Goal: Transaction & Acquisition: Purchase product/service

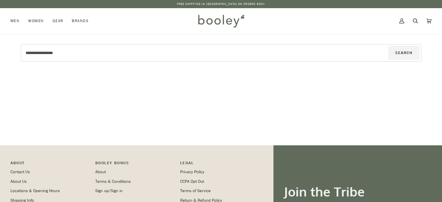
click at [213, 53] on input "Search our store" at bounding box center [198, 53] width 350 height 14
type input "*"
type input "**"
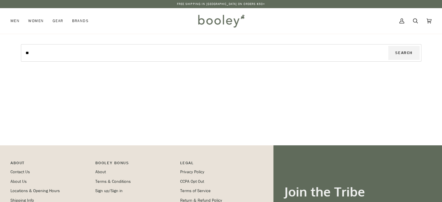
type input "***"
type input "****"
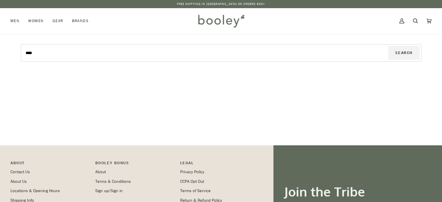
type input "****"
type input "******"
type input "*******"
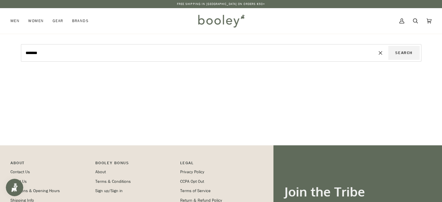
type input "********"
type input "**********"
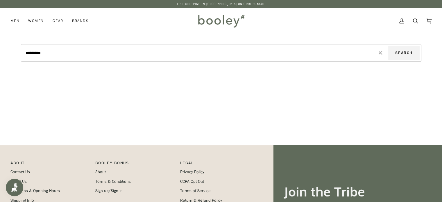
type input "**********"
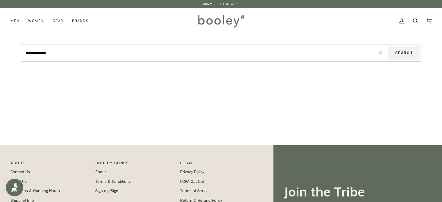
type input "**********"
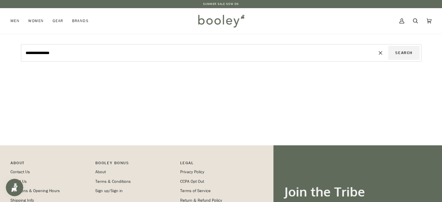
type input "**********"
click at [388, 46] on button "Search" at bounding box center [403, 53] width 31 height 14
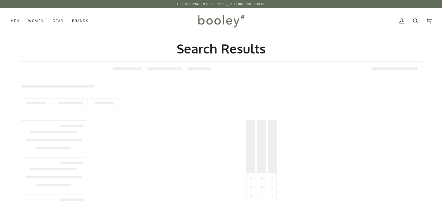
type input "**********"
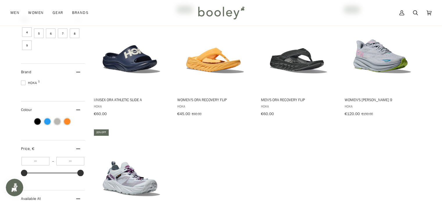
scroll to position [128, 0]
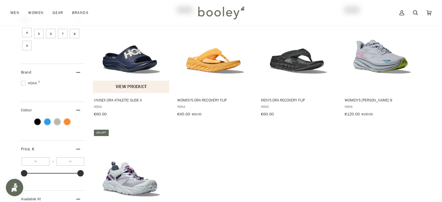
click at [135, 57] on img "Unisex Ora Athletic Slide A" at bounding box center [131, 49] width 77 height 77
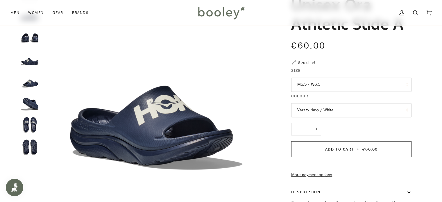
scroll to position [46, 0]
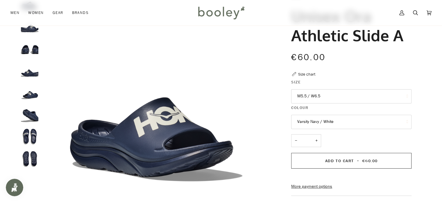
click at [364, 101] on button "M5.5 / W6.5" at bounding box center [351, 96] width 120 height 14
click at [429, 80] on div "Zoom Zoom" at bounding box center [220, 147] width 421 height 306
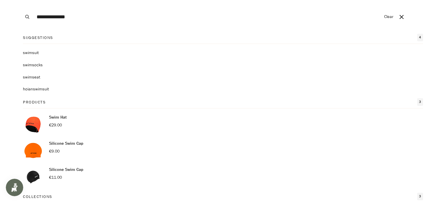
type input "**********"
click at [21, 0] on button "Search" at bounding box center [27, 17] width 13 height 34
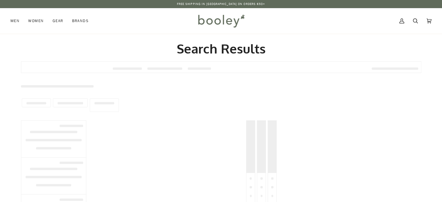
type input "**********"
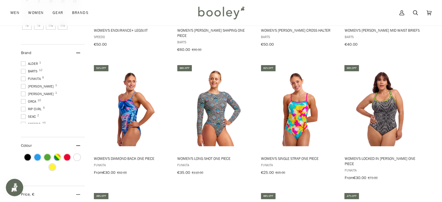
scroll to position [174, 0]
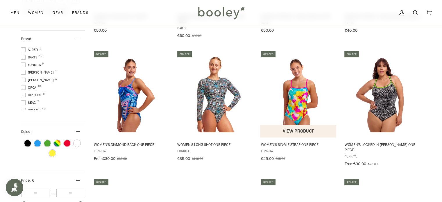
click at [305, 104] on img "Women's Single Strap One Piece" at bounding box center [298, 93] width 77 height 77
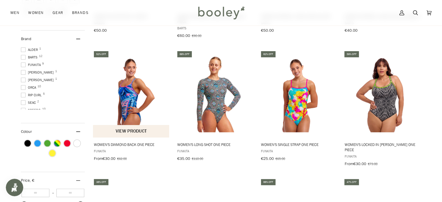
click at [134, 81] on img "Women's Diamond Back One Piece" at bounding box center [131, 93] width 77 height 77
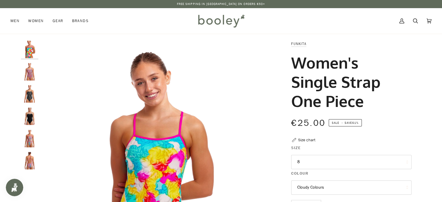
click at [26, 77] on img "Funkita Women's Single Strap One Piece Trihard - Booley Galway" at bounding box center [29, 71] width 17 height 17
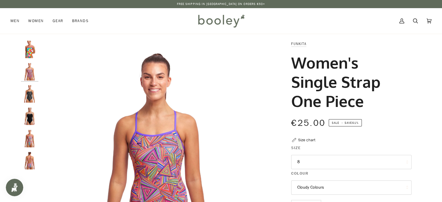
click at [28, 96] on img "Funkita Women's Single Strap One Piece Sea Stars - Booley Galway" at bounding box center [29, 93] width 17 height 17
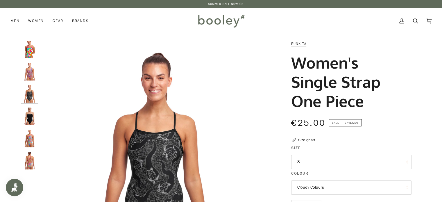
click at [32, 138] on img "Funkita Women's Single Strap One Piece Moonshine - Booley Galway" at bounding box center [29, 138] width 17 height 17
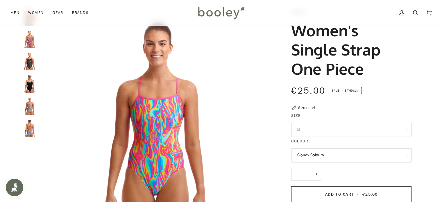
scroll to position [35, 0]
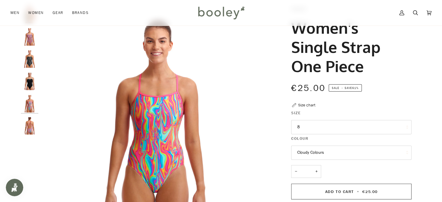
click at [29, 124] on img "Funkita Women's Single Strap One Piece Moonshine - Booley Galway" at bounding box center [29, 125] width 17 height 17
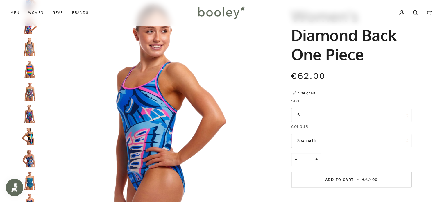
scroll to position [46, 0]
click at [371, 116] on button "6" at bounding box center [351, 115] width 120 height 14
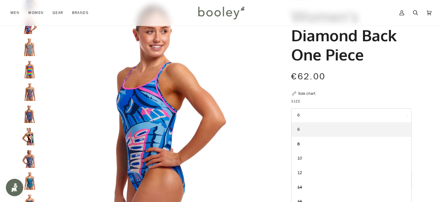
click at [84, 75] on img "Women's Diamond Back One Piece" at bounding box center [156, 109] width 230 height 230
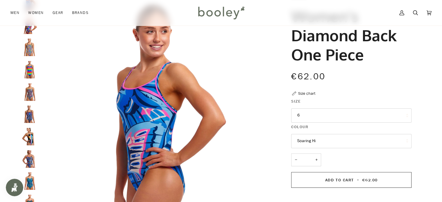
click at [30, 137] on img "Funkita Women's Diamond Back One Piece Building Blocks - Booley Galway" at bounding box center [29, 136] width 17 height 17
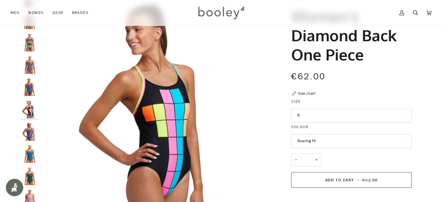
click at [30, 151] on img "Funkita Women's Diamond Back One Piece Wires Crossed - Booley Galway" at bounding box center [29, 153] width 17 height 17
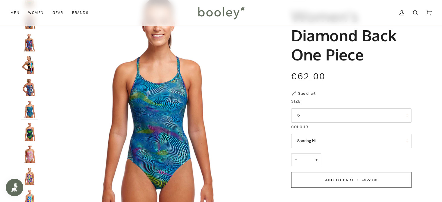
click at [30, 159] on img "Funkita Women's Diamond Back One Piece Sugar Highs - Booley Galway" at bounding box center [29, 153] width 17 height 17
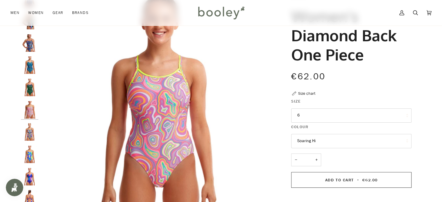
click at [30, 169] on img "Funkita Women's Diamond Back One Piece Event Horizon - Booley Galway" at bounding box center [29, 176] width 17 height 17
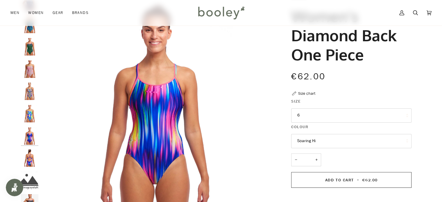
scroll to position [170, 0]
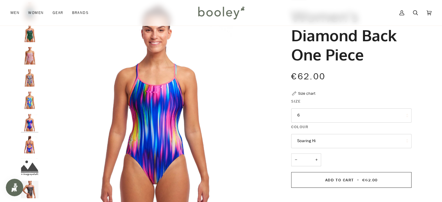
click at [29, 183] on img "Women's Diamond Back One Piece" at bounding box center [29, 189] width 17 height 17
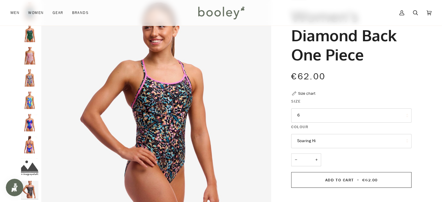
click at [344, 118] on button "6" at bounding box center [351, 115] width 120 height 14
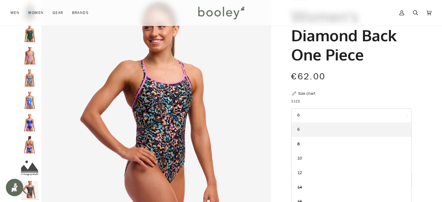
click at [369, 93] on div "Funkita Women's Diamond Back One Piece €62.00 Sale • Save Size chart Size 6 6 −…" at bounding box center [345, 158] width 131 height 328
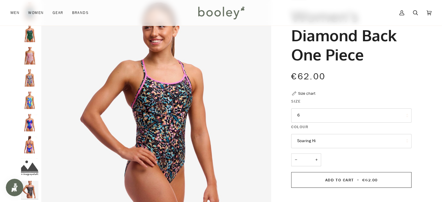
click at [34, 96] on img "Funkita Women's Diamond Back One Piece Pablo's Pizza - Booley Galway" at bounding box center [29, 99] width 17 height 17
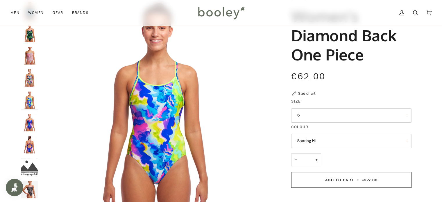
scroll to position [160, 0]
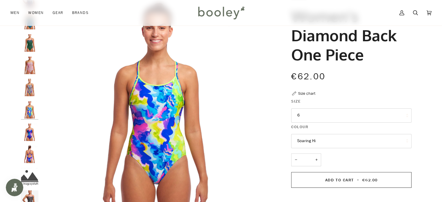
click at [337, 117] on button "6" at bounding box center [351, 115] width 120 height 14
click at [25, 127] on img "Funkita Women's Diamond Back One Piece Event Horizon - Booley Galway" at bounding box center [29, 131] width 17 height 17
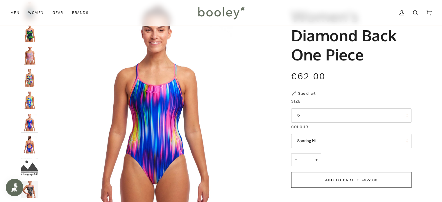
click at [309, 118] on button "6" at bounding box center [351, 115] width 120 height 14
click at [26, 47] on img "Funkita Women's Diamond Back One Piece Sugar Highs - Booley Galway" at bounding box center [29, 55] width 17 height 17
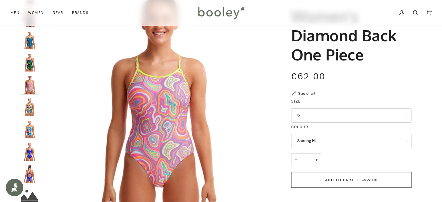
scroll to position [116, 0]
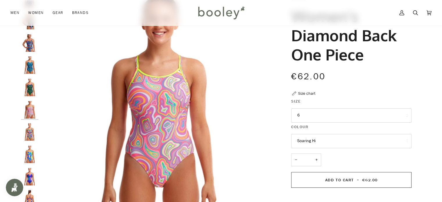
click at [323, 121] on button "6" at bounding box center [351, 115] width 120 height 14
click at [28, 83] on img "Funkita Women's Diamond Back One Piece Prickly Pete - Booley Galway" at bounding box center [29, 87] width 17 height 17
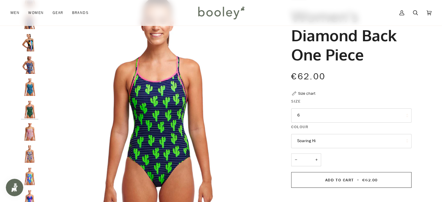
scroll to position [93, 0]
click at [327, 119] on button "6" at bounding box center [351, 115] width 120 height 14
click at [28, 130] on img "Funkita Women's Diamond Back One Piece Sugar Highs - Booley Galway" at bounding box center [29, 131] width 17 height 17
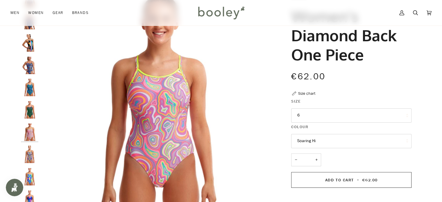
scroll to position [116, 0]
click at [334, 114] on button "6" at bounding box center [351, 115] width 120 height 14
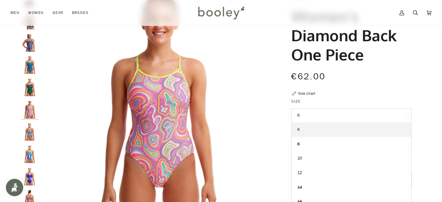
click at [28, 172] on img "Funkita Women's Diamond Back One Piece Event Horizon - Booley Galway" at bounding box center [29, 176] width 17 height 17
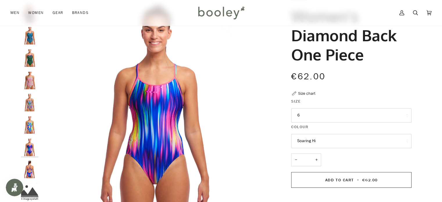
scroll to position [170, 0]
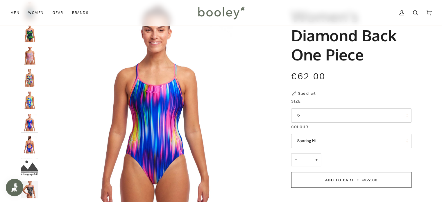
click at [315, 116] on button "6" at bounding box center [351, 115] width 120 height 14
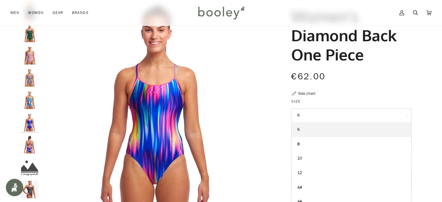
click at [26, 118] on img "Funkita Women's Diamond Back One Piece Event Horizon - Booley Galway" at bounding box center [29, 122] width 17 height 17
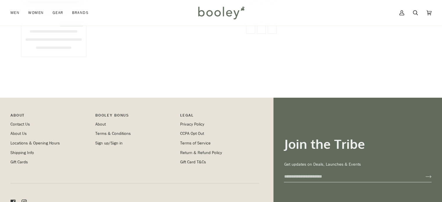
scroll to position [174, 0]
type input "**********"
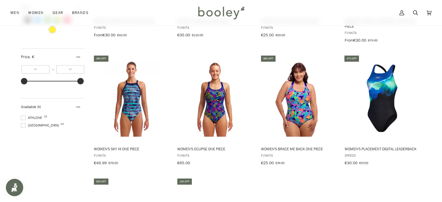
scroll to position [302, 0]
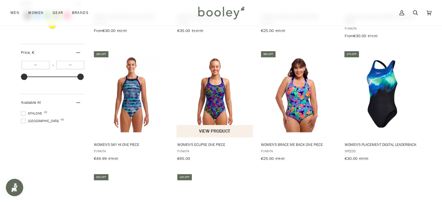
click at [204, 90] on img "Women's Eclipse One Piece" at bounding box center [214, 93] width 77 height 77
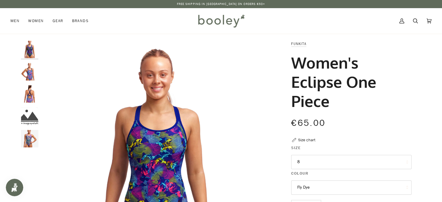
click at [33, 96] on img "Funkita Women's Eclipse One Piece Peacock Paradise - Booley Galway" at bounding box center [29, 93] width 17 height 17
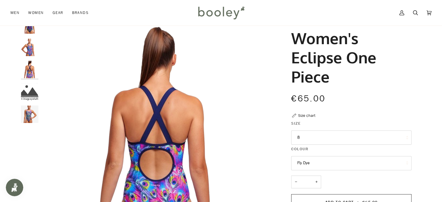
scroll to position [35, 0]
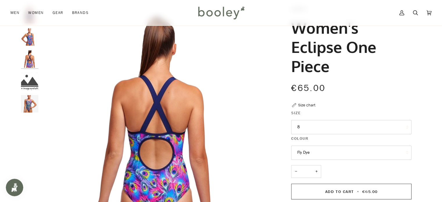
click at [348, 126] on button "8" at bounding box center [351, 127] width 120 height 14
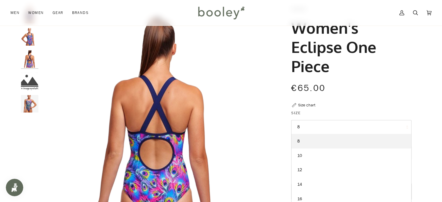
click at [33, 33] on img "Funkita Women's Eclipse One Piece Peacock Paradise - Booley Galway" at bounding box center [29, 36] width 17 height 17
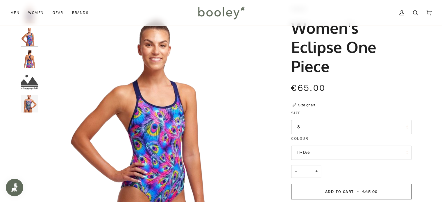
click at [30, 56] on img "Funkita Women's Eclipse One Piece Peacock Paradise - Booley Galway" at bounding box center [29, 58] width 17 height 17
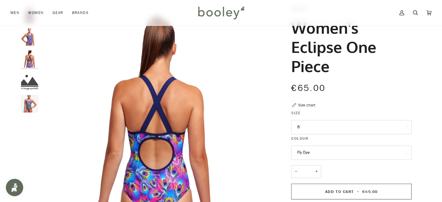
click at [328, 131] on button "8" at bounding box center [351, 127] width 120 height 14
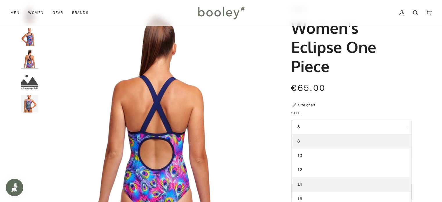
click at [305, 184] on link "14" at bounding box center [351, 184] width 120 height 15
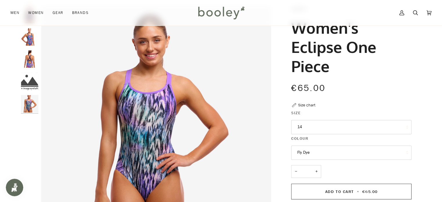
click at [28, 37] on img "Funkita Women's Eclipse One Piece Peacock Paradise - Booley Galway" at bounding box center [29, 36] width 17 height 17
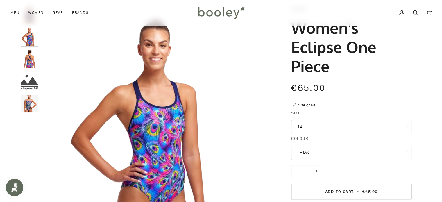
click at [28, 60] on img "Funkita Women's Eclipse One Piece Peacock Paradise - Booley Galway" at bounding box center [29, 58] width 17 height 17
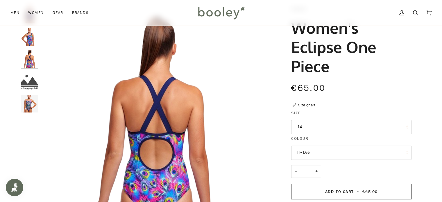
click at [314, 128] on button "14" at bounding box center [351, 127] width 120 height 14
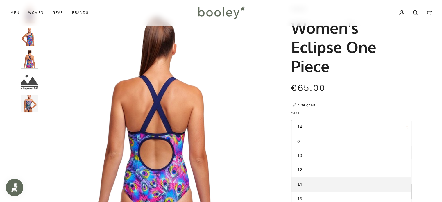
click at [304, 184] on link "14" at bounding box center [351, 184] width 120 height 15
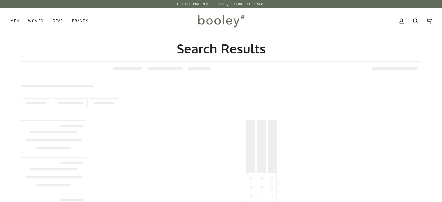
type input "**********"
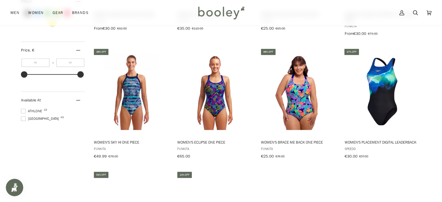
scroll to position [302, 0]
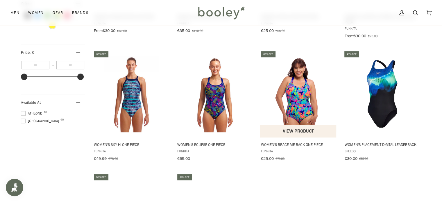
click at [282, 80] on img "Women's Brace Me Back One Piece" at bounding box center [298, 93] width 77 height 77
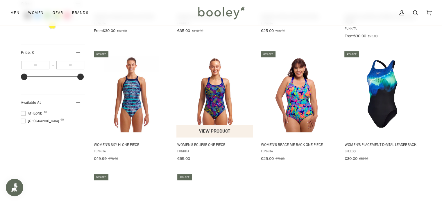
click at [220, 91] on img "Women's Eclipse One Piece" at bounding box center [214, 93] width 77 height 77
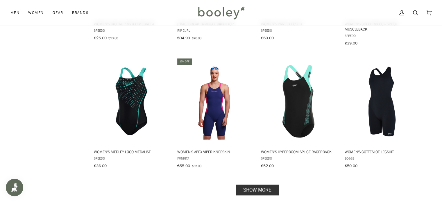
scroll to position [546, 0]
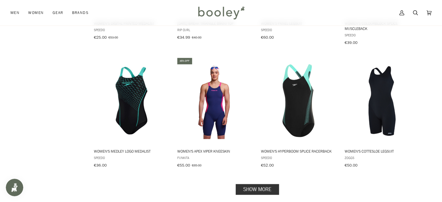
click at [245, 184] on link "Show more" at bounding box center [256, 189] width 43 height 11
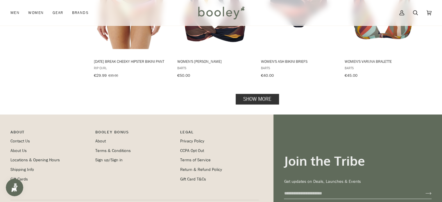
scroll to position [1266, 0]
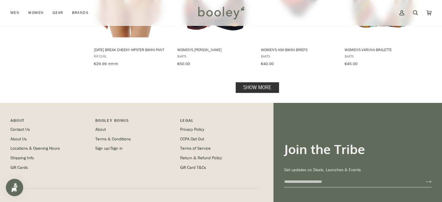
click at [247, 82] on link "Show more" at bounding box center [256, 87] width 43 height 11
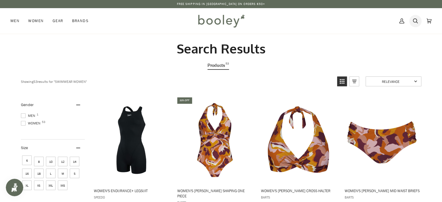
click at [415, 23] on icon at bounding box center [415, 21] width 5 height 9
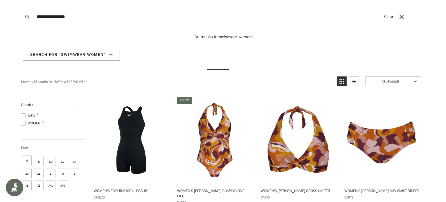
click at [21, 0] on button "Search" at bounding box center [27, 17] width 13 height 34
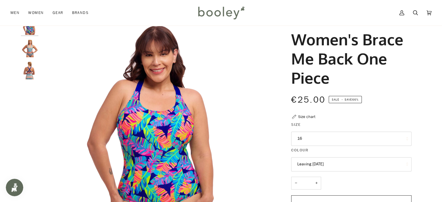
click at [342, 136] on button "16" at bounding box center [351, 139] width 120 height 14
click at [303, 194] on link "16" at bounding box center [351, 196] width 120 height 15
click at [407, 164] on button "Leaving Today" at bounding box center [351, 164] width 120 height 14
click at [436, 165] on div "Zoom Zoom Zoom" at bounding box center [221, 181] width 442 height 328
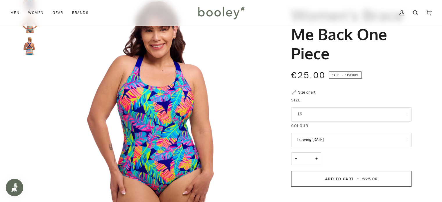
scroll to position [58, 0]
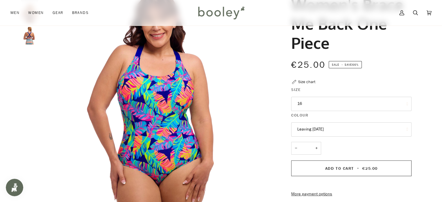
click at [25, 35] on img "Funkita Women's Brace Me Back One Piece Ripe Stripe - Booley Galway" at bounding box center [29, 35] width 17 height 17
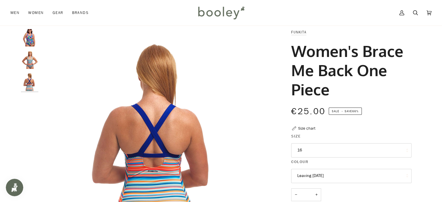
scroll to position [0, 0]
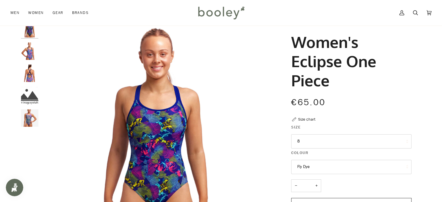
scroll to position [23, 0]
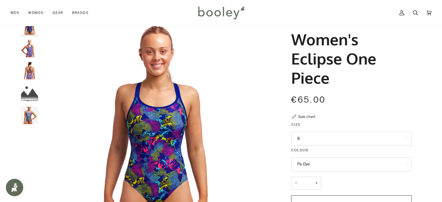
click at [32, 72] on img "Funkita Women's Eclipse One Piece Peacock Paradise - Booley Galway" at bounding box center [29, 70] width 17 height 17
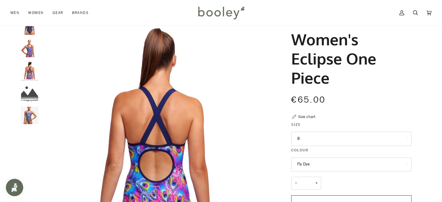
click at [324, 137] on button "8" at bounding box center [351, 139] width 120 height 14
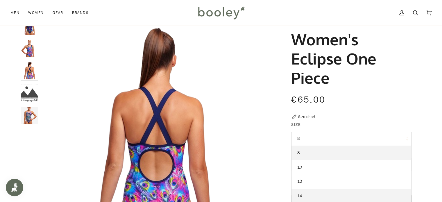
click at [299, 194] on span "14" at bounding box center [299, 196] width 5 height 6
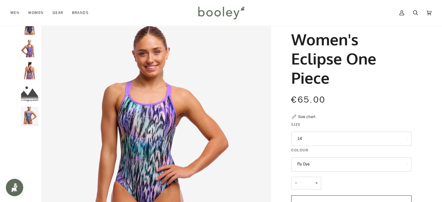
click at [400, 163] on button "Fly Dye" at bounding box center [351, 164] width 120 height 14
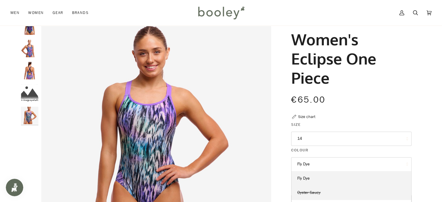
click at [314, 190] on span "Oyster Saucy" at bounding box center [308, 193] width 23 height 6
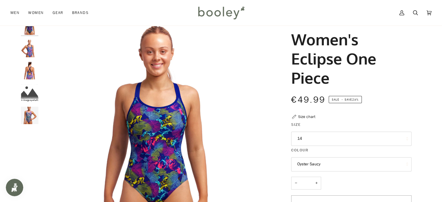
click at [348, 159] on button "Oyster Saucy" at bounding box center [351, 164] width 120 height 14
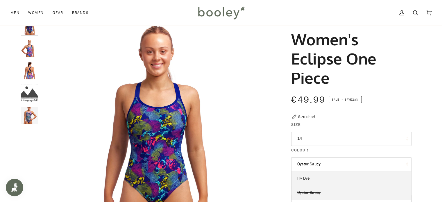
click at [306, 177] on span "Fly Dye" at bounding box center [303, 178] width 12 height 6
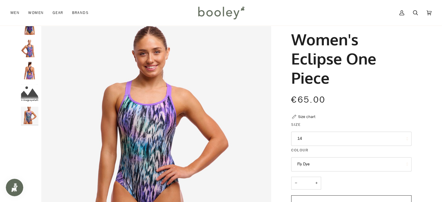
click at [337, 165] on button "Fly Dye" at bounding box center [351, 164] width 120 height 14
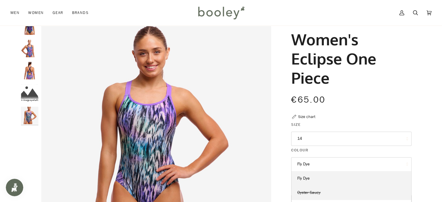
click at [306, 191] on span "Oyster Saucy" at bounding box center [308, 193] width 23 height 6
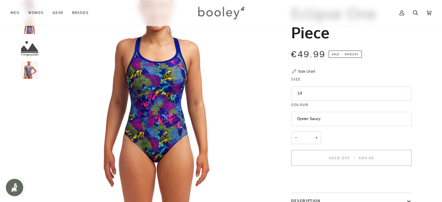
scroll to position [69, 0]
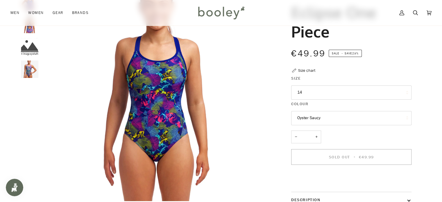
click at [356, 116] on button "Oyster Saucy" at bounding box center [351, 118] width 120 height 14
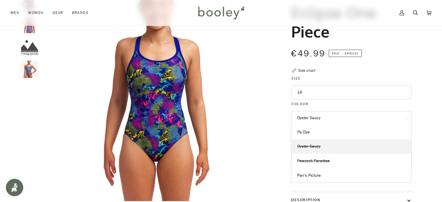
scroll to position [0, 0]
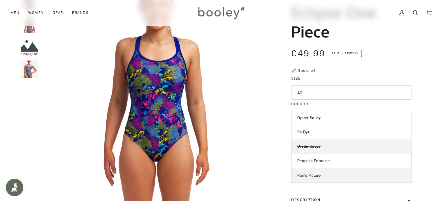
click at [312, 172] on link "Pan's Picture" at bounding box center [351, 175] width 120 height 15
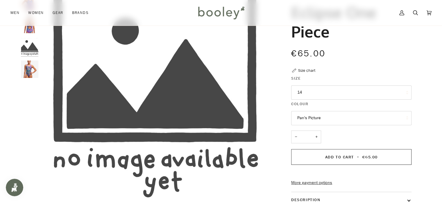
click at [373, 118] on button "Pan's Picture" at bounding box center [351, 118] width 120 height 14
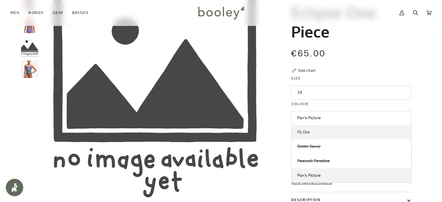
click at [308, 130] on span "Fly Dye" at bounding box center [303, 132] width 12 height 6
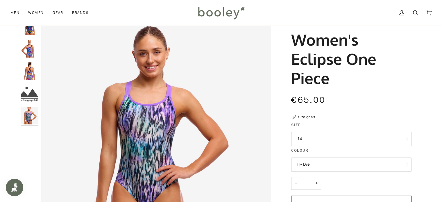
scroll to position [46, 0]
click at [26, 69] on img "Funkita Women's Eclipse One Piece Peacock Paradise - Booley Galway" at bounding box center [29, 70] width 17 height 17
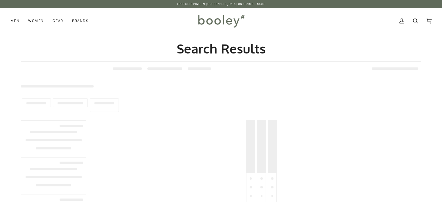
type input "**********"
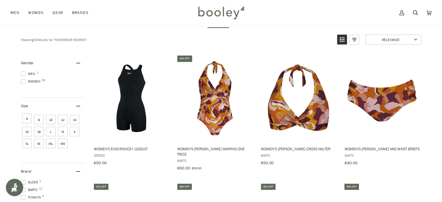
scroll to position [46, 0]
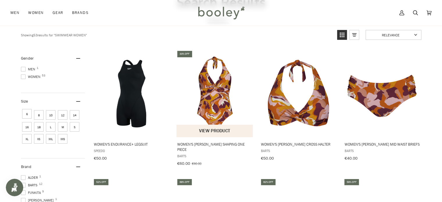
click at [209, 95] on img "Women's Lunan Halter Shaping One Piece" at bounding box center [214, 93] width 77 height 77
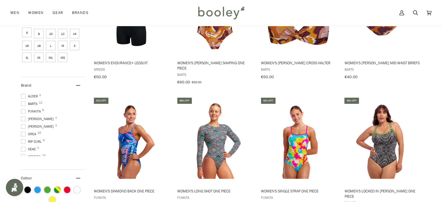
scroll to position [139, 0]
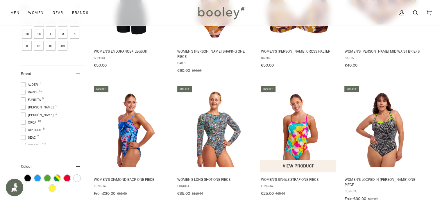
click at [296, 122] on img "Women's Single Strap One Piece" at bounding box center [298, 128] width 77 height 77
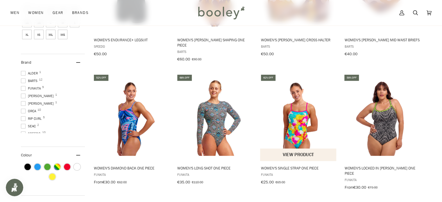
scroll to position [151, 0]
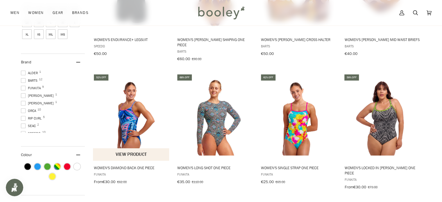
click at [127, 127] on img "Women's Diamond Back One Piece" at bounding box center [131, 116] width 77 height 77
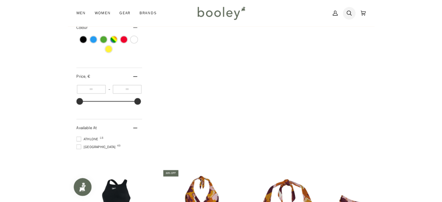
scroll to position [279, 0]
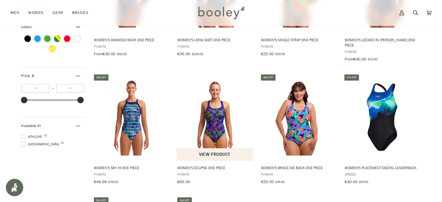
click at [220, 99] on img "Women's Eclipse One Piece" at bounding box center [214, 116] width 77 height 77
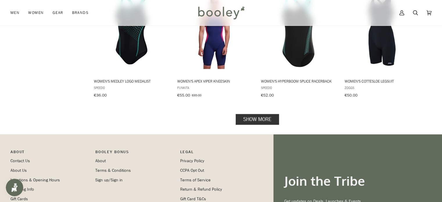
scroll to position [627, 0]
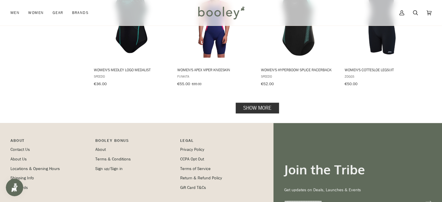
click at [264, 102] on link "Show more" at bounding box center [256, 107] width 43 height 11
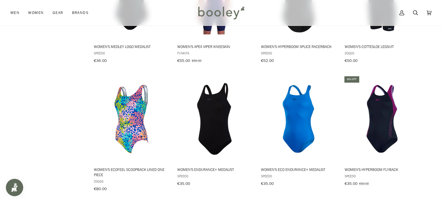
scroll to position [662, 0]
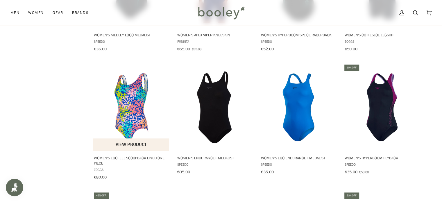
click at [148, 89] on img "Women's Ecofeel Scoopback Lined One Piece" at bounding box center [131, 107] width 77 height 77
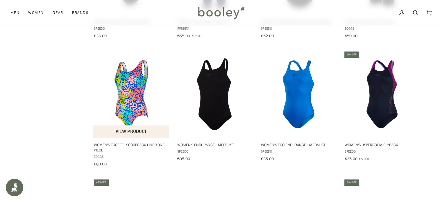
scroll to position [685, 0]
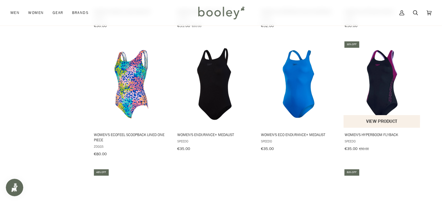
click at [384, 59] on img "Women's HyperBoom Flyback" at bounding box center [381, 83] width 77 height 77
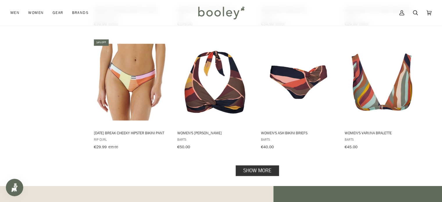
scroll to position [1185, 0]
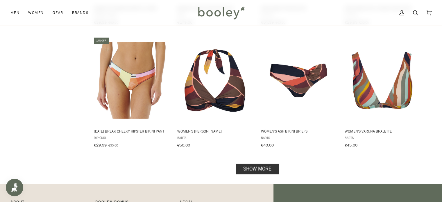
click at [254, 163] on link "Show more" at bounding box center [256, 168] width 43 height 11
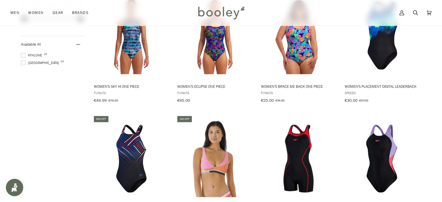
scroll to position [372, 0]
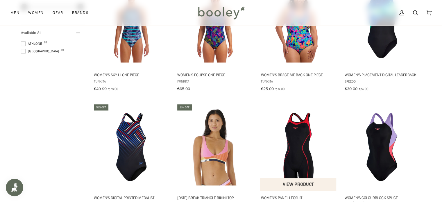
click at [291, 138] on img "Women's Panel Legsuit" at bounding box center [298, 146] width 77 height 77
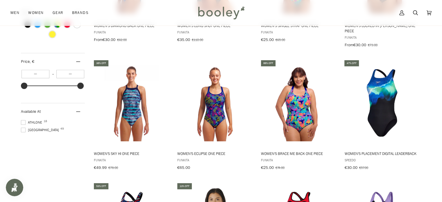
scroll to position [290, 0]
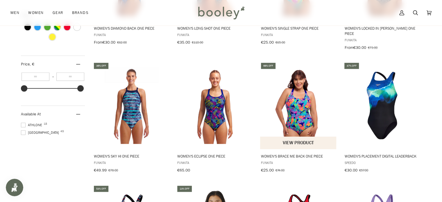
click at [314, 98] on img "Women's Brace Me Back One Piece" at bounding box center [298, 105] width 77 height 77
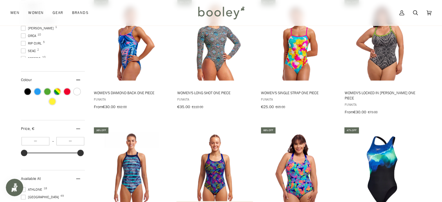
scroll to position [232, 0]
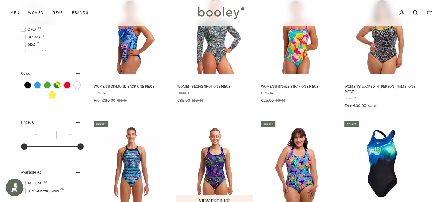
click at [218, 150] on img "Women's Eclipse One Piece" at bounding box center [214, 163] width 77 height 77
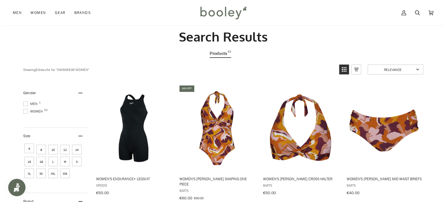
scroll to position [9, 0]
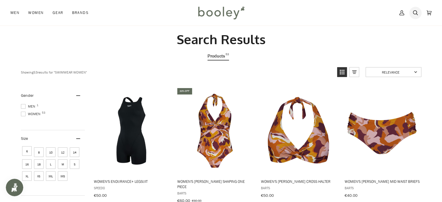
click at [415, 13] on icon at bounding box center [415, 12] width 5 height 9
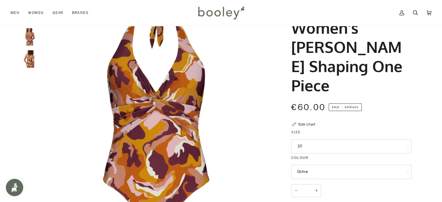
scroll to position [23, 0]
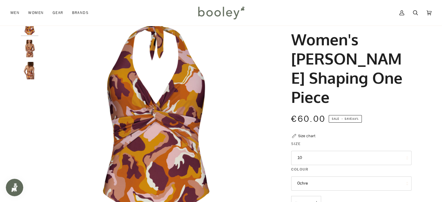
click at [308, 151] on button "10" at bounding box center [351, 158] width 120 height 14
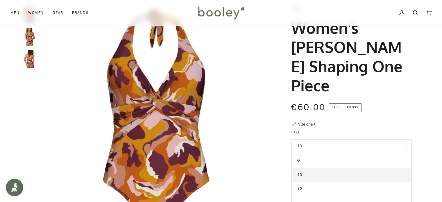
scroll to position [46, 0]
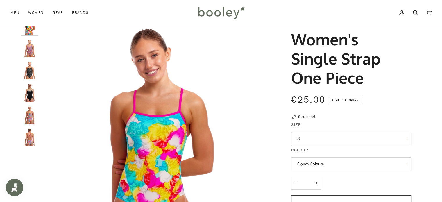
click at [336, 139] on button "8" at bounding box center [351, 139] width 120 height 14
click at [411, 98] on div "€25.00 Sale • Save 61%" at bounding box center [351, 99] width 120 height 13
click at [28, 116] on img "Funkita Women's Single Strap One Piece Moonshine - Booley Galway" at bounding box center [29, 115] width 17 height 17
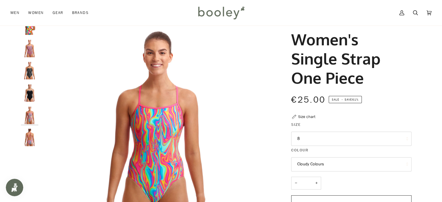
click at [28, 137] on img "Funkita Women's Single Strap One Piece Moonshine - Booley Galway" at bounding box center [29, 137] width 17 height 17
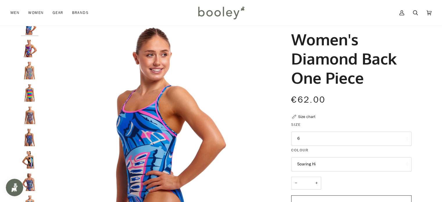
click at [341, 136] on button "6" at bounding box center [351, 139] width 120 height 14
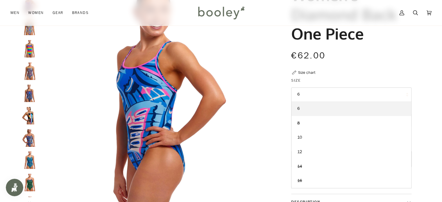
scroll to position [68, 0]
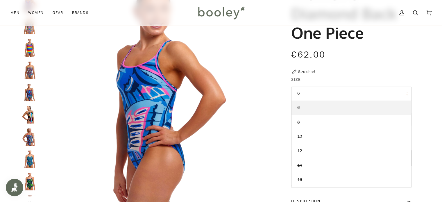
click at [431, 108] on div at bounding box center [220, 136] width 421 height 328
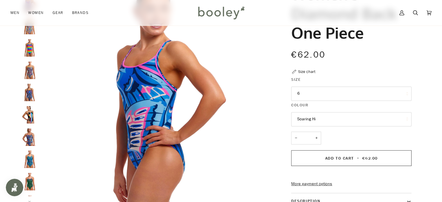
click at [357, 118] on button "Soaring Hi" at bounding box center [351, 119] width 120 height 14
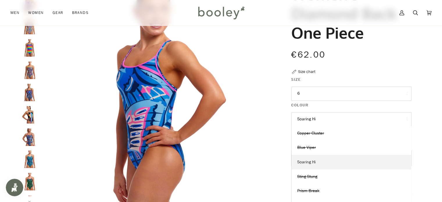
click at [323, 160] on link "Soaring Hi" at bounding box center [351, 162] width 120 height 15
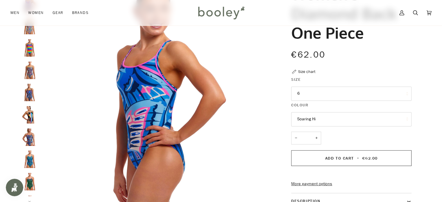
click at [336, 98] on button "6" at bounding box center [351, 94] width 120 height 14
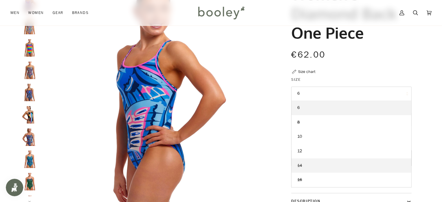
click at [303, 165] on link "14" at bounding box center [351, 165] width 120 height 15
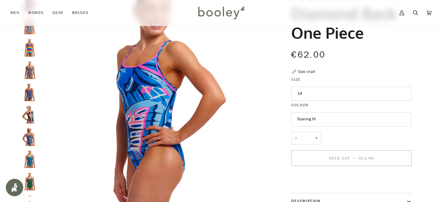
click at [393, 92] on button "14" at bounding box center [351, 94] width 120 height 14
click at [428, 72] on div at bounding box center [220, 133] width 421 height 322
click at [384, 116] on button "Soaring Hi" at bounding box center [351, 119] width 120 height 14
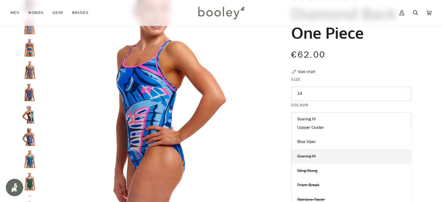
scroll to position [6, 0]
click at [328, 140] on link "Blue Viper" at bounding box center [351, 142] width 120 height 15
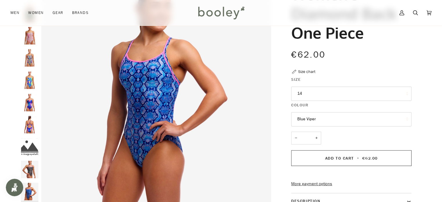
scroll to position [170, 0]
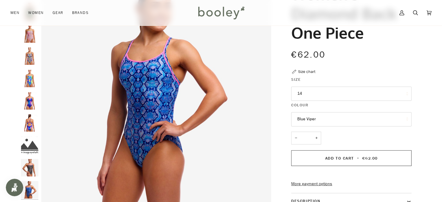
click at [392, 91] on button "14" at bounding box center [351, 94] width 120 height 14
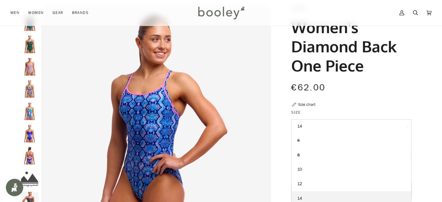
scroll to position [46, 0]
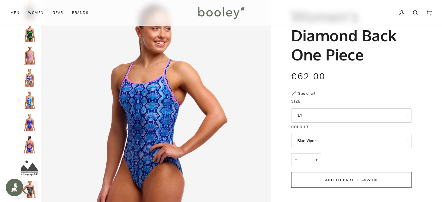
click at [30, 145] on img "Funkita Women's Diamond Back One Piece Event Horizon - Booley Galway" at bounding box center [29, 144] width 17 height 17
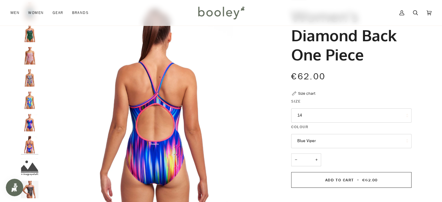
click at [315, 142] on button "Blue Viper" at bounding box center [351, 141] width 120 height 14
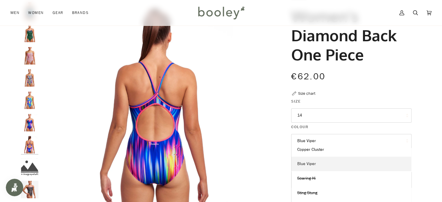
click at [318, 166] on link "Blue Viper" at bounding box center [351, 164] width 120 height 15
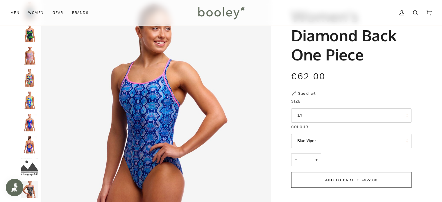
click at [31, 190] on img "Women's Diamond Back One Piece" at bounding box center [29, 189] width 17 height 17
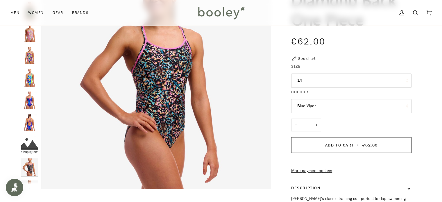
scroll to position [147, 0]
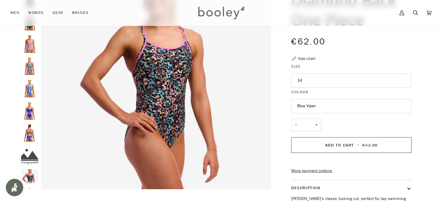
click at [398, 105] on button "Blue Viper" at bounding box center [351, 106] width 120 height 14
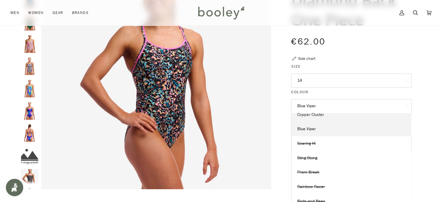
click at [323, 114] on link "Copper Cluster" at bounding box center [351, 114] width 120 height 15
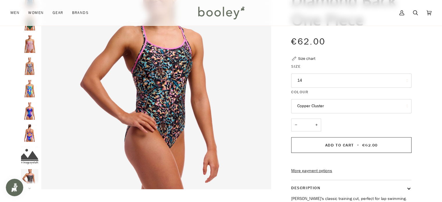
scroll to position [170, 0]
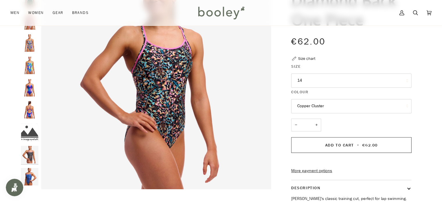
click at [394, 109] on button "Copper Cluster" at bounding box center [351, 106] width 120 height 14
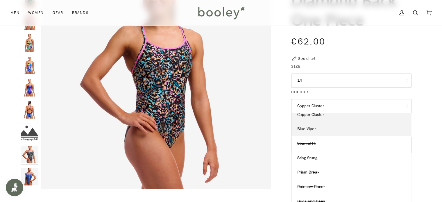
click at [329, 130] on link "Blue Viper" at bounding box center [351, 129] width 120 height 15
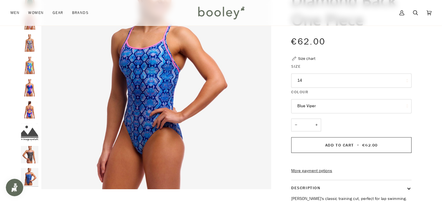
click at [369, 104] on button "Blue Viper" at bounding box center [351, 106] width 120 height 14
click at [355, 98] on fieldset "Colour Blue Viper Copper Cluster Blue Viper Soaring Hi Sting Stung Prism Break" at bounding box center [351, 102] width 120 height 26
click at [399, 101] on button "Blue Viper" at bounding box center [351, 106] width 120 height 14
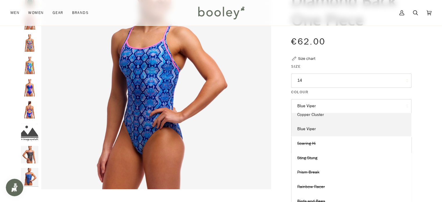
click at [310, 117] on span "Copper Cluster" at bounding box center [310, 115] width 27 height 6
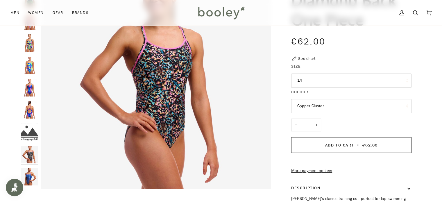
click at [378, 105] on button "Copper Cluster" at bounding box center [351, 106] width 120 height 14
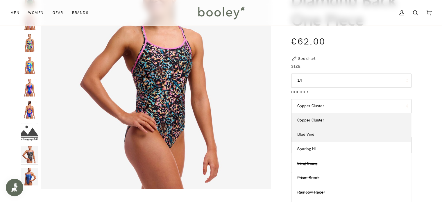
click at [322, 133] on link "Blue Viper" at bounding box center [351, 134] width 120 height 15
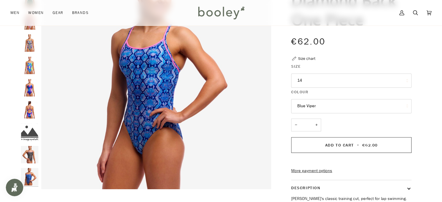
click at [31, 107] on img "Funkita Women's Diamond Back One Piece Event Horizon - Booley Galway" at bounding box center [29, 109] width 17 height 17
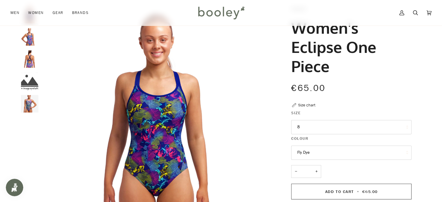
click at [386, 127] on button "8" at bounding box center [351, 127] width 120 height 14
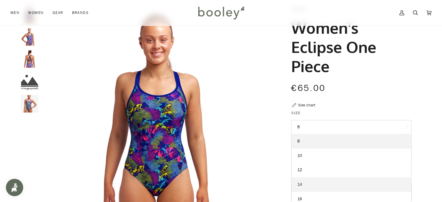
click at [306, 183] on link "14" at bounding box center [351, 184] width 120 height 15
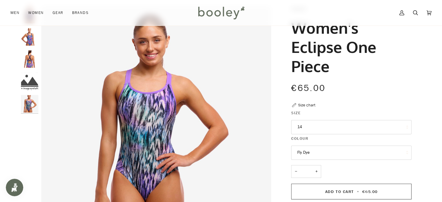
click at [33, 57] on img "Funkita Women's Eclipse One Piece Peacock Paradise - Booley Galway" at bounding box center [29, 58] width 17 height 17
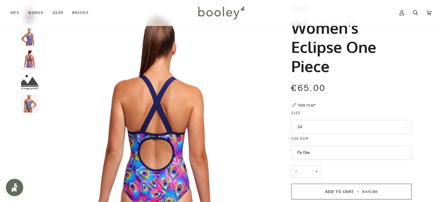
scroll to position [46, 0]
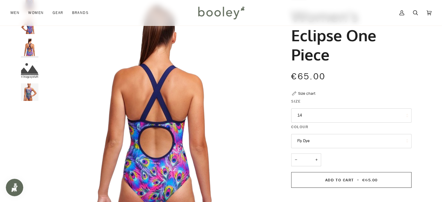
click at [32, 32] on img "Funkita Women's Eclipse One Piece Peacock Paradise - Booley Galway" at bounding box center [29, 25] width 17 height 17
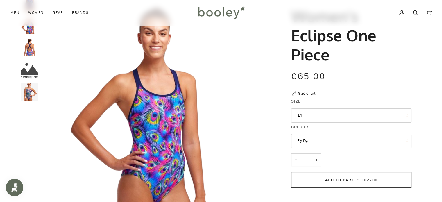
click at [381, 143] on button "Fly Dye" at bounding box center [351, 141] width 120 height 14
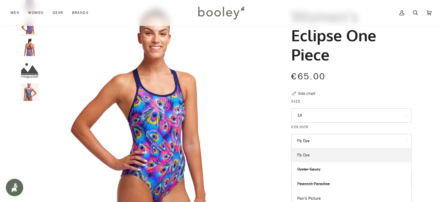
click at [328, 157] on link "Fly Dye" at bounding box center [351, 155] width 120 height 15
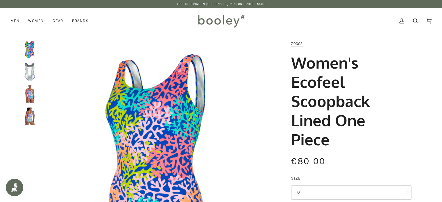
click at [35, 75] on img "Women's Ecofeel Scoopback Lined One Piece" at bounding box center [29, 71] width 17 height 17
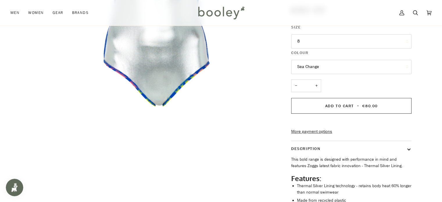
scroll to position [163, 0]
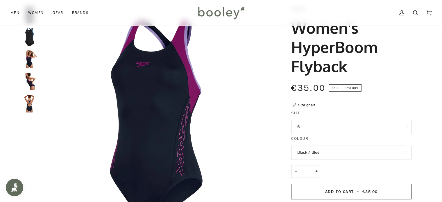
click at [32, 104] on img "Speedo Women's HyperBoom Flyback Navy / Purple - Booley Galway" at bounding box center [29, 103] width 17 height 17
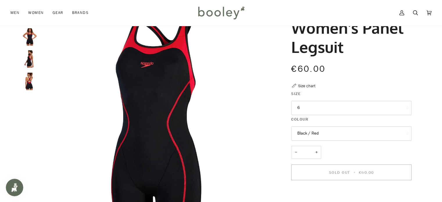
scroll to position [23, 0]
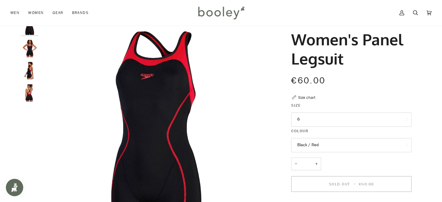
click at [28, 53] on img "Speedo Women's Panel Legsuit Black / Red - Booley Galway" at bounding box center [29, 48] width 17 height 17
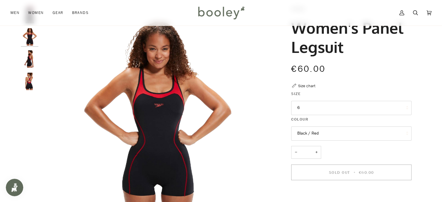
scroll to position [46, 0]
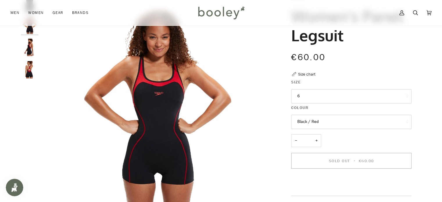
click at [29, 69] on img "Speedo Women's Panel Legsuit Black / Red - Booley Galway" at bounding box center [29, 69] width 17 height 17
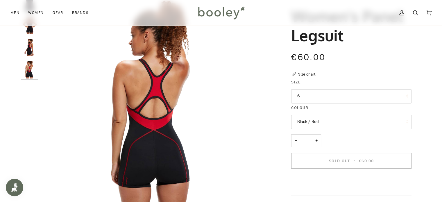
click at [356, 120] on button "Black / Red" at bounding box center [351, 122] width 120 height 14
click at [1, 112] on div "Zoom Zoom" at bounding box center [221, 145] width 442 height 303
click at [28, 50] on img "Speedo Women's Panel Legsuit Black / Red - Booley Galway" at bounding box center [29, 47] width 17 height 17
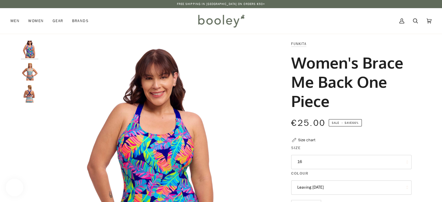
click at [30, 70] on img "Funkita Women's Brace Me Back One Piece Ripe Stripe - Booley Galway" at bounding box center [29, 71] width 17 height 17
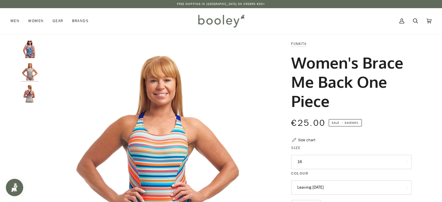
click at [30, 96] on img "Funkita Women's Brace Me Back One Piece Ripe Stripe - Booley Galway" at bounding box center [29, 93] width 17 height 17
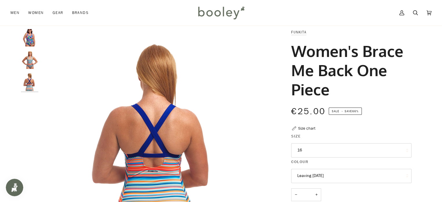
scroll to position [23, 0]
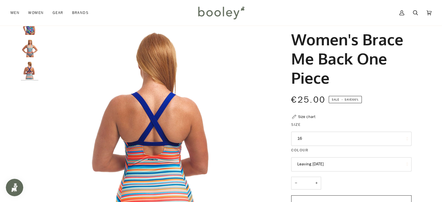
click at [318, 143] on button "16" at bounding box center [351, 139] width 120 height 14
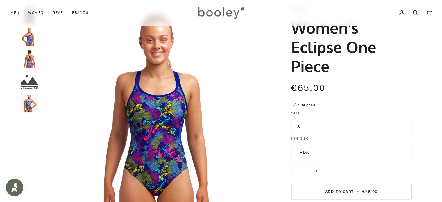
click at [332, 155] on button "Fly Dye" at bounding box center [351, 152] width 120 height 14
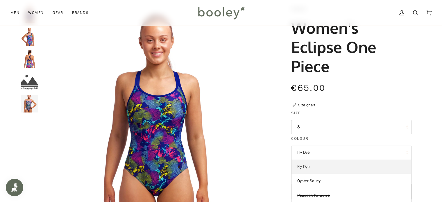
click at [319, 164] on link "Fly Dye" at bounding box center [351, 166] width 120 height 15
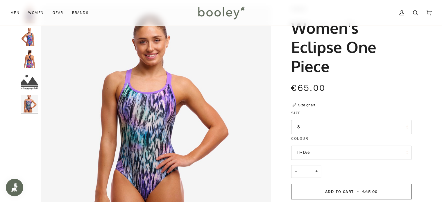
click at [325, 124] on button "8" at bounding box center [351, 127] width 120 height 14
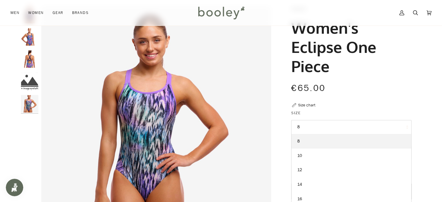
click at [37, 60] on img "Funkita Women's Eclipse One Piece Peacock Paradise - Booley Galway" at bounding box center [29, 58] width 17 height 17
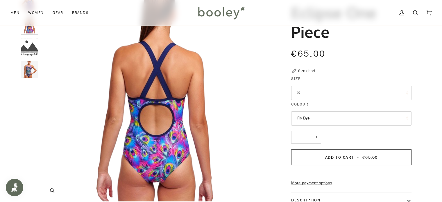
scroll to position [70, 0]
